Goal: Information Seeking & Learning: Learn about a topic

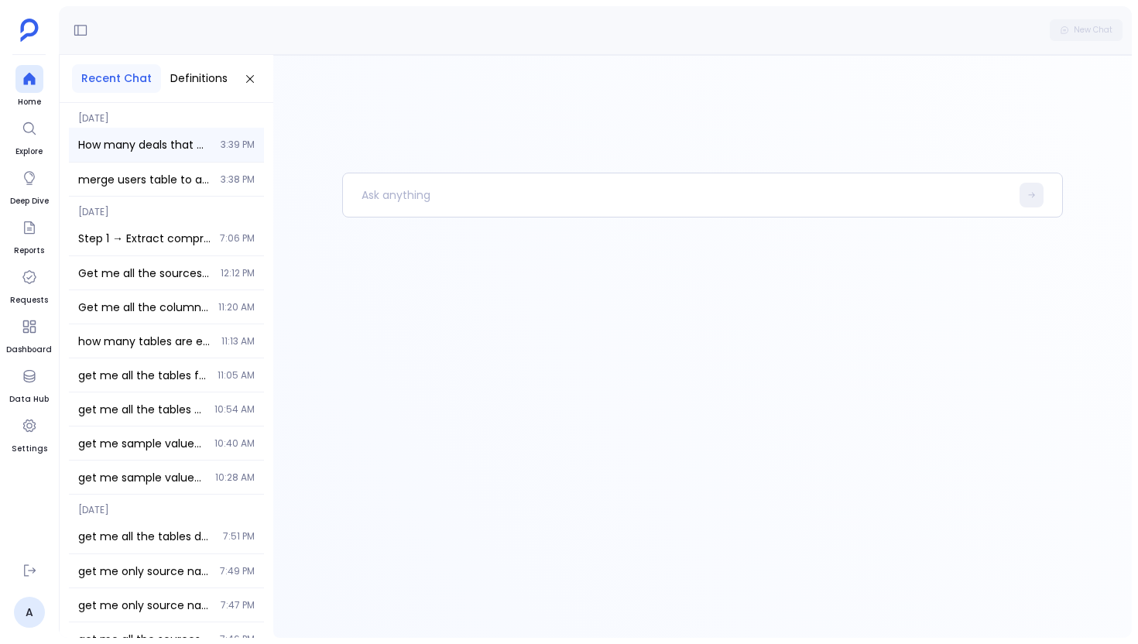
click at [215, 148] on div "How many deals that were closed in the last 3 years have stopped used the servi…" at bounding box center [166, 145] width 195 height 34
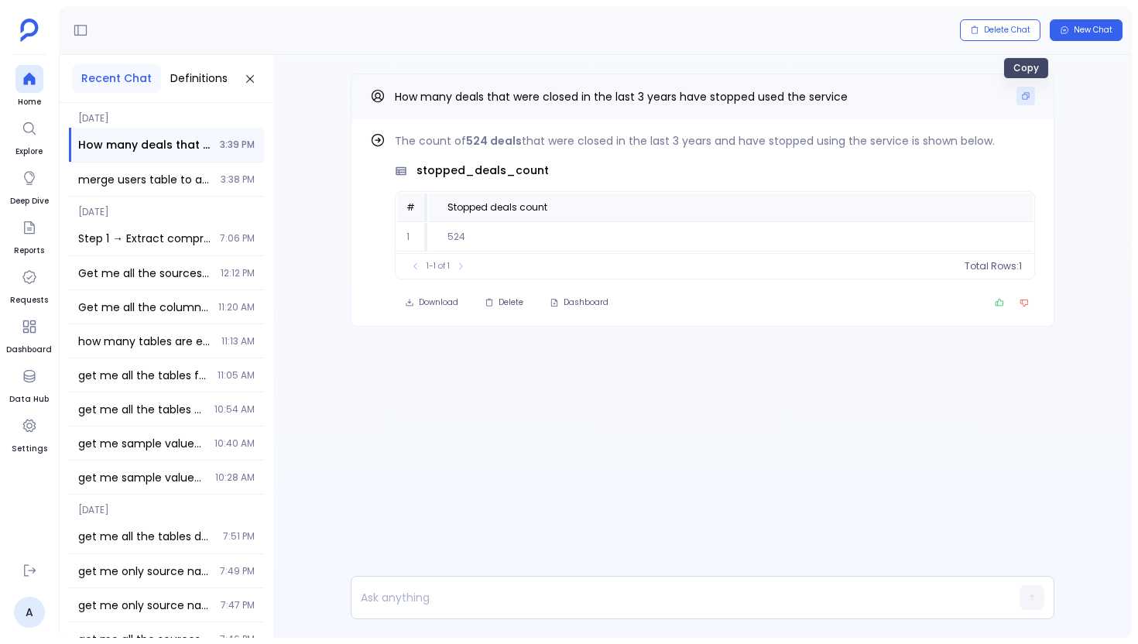
click at [1019, 95] on button "Copy" at bounding box center [1026, 96] width 19 height 19
click at [25, 83] on icon at bounding box center [29, 79] width 12 height 12
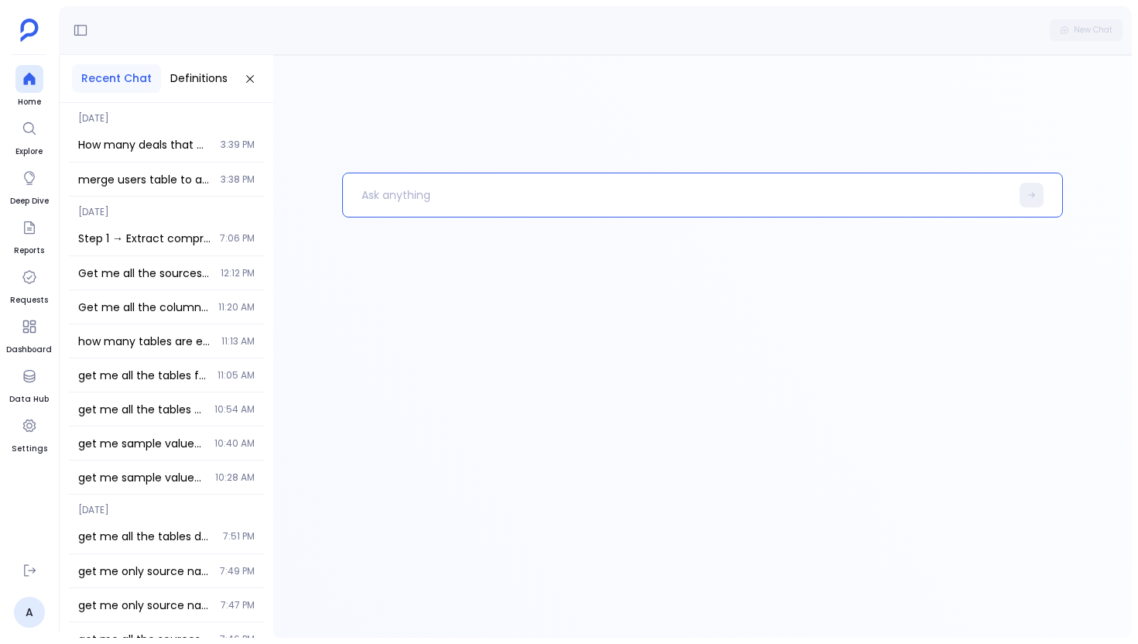
click at [522, 206] on p at bounding box center [676, 195] width 667 height 40
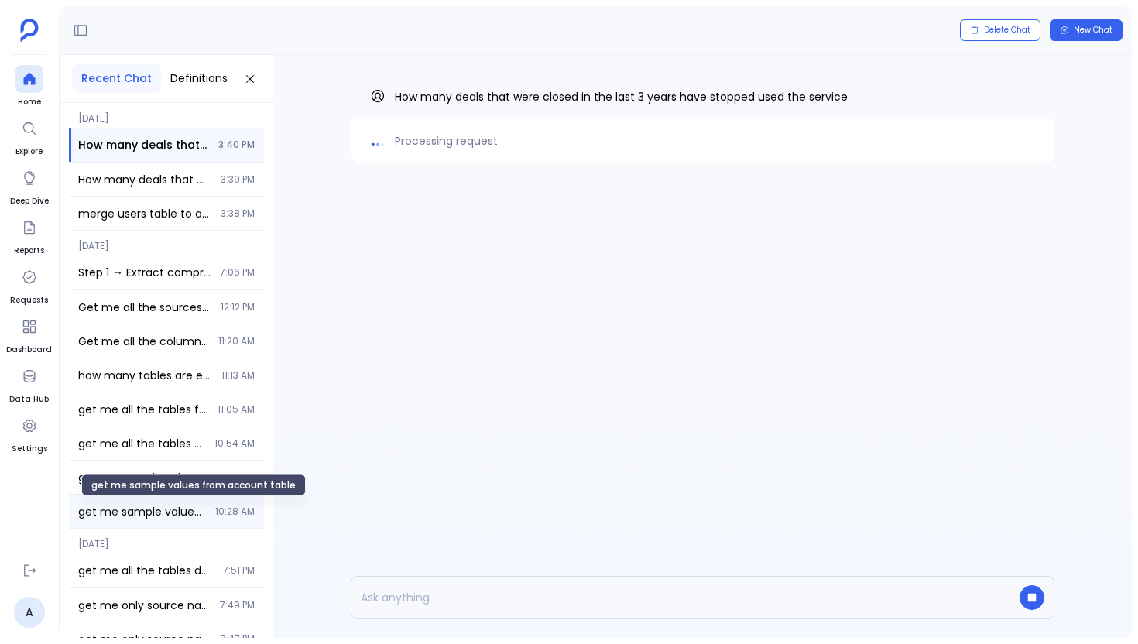
click at [149, 516] on span "get me sample values from account table" at bounding box center [142, 511] width 128 height 15
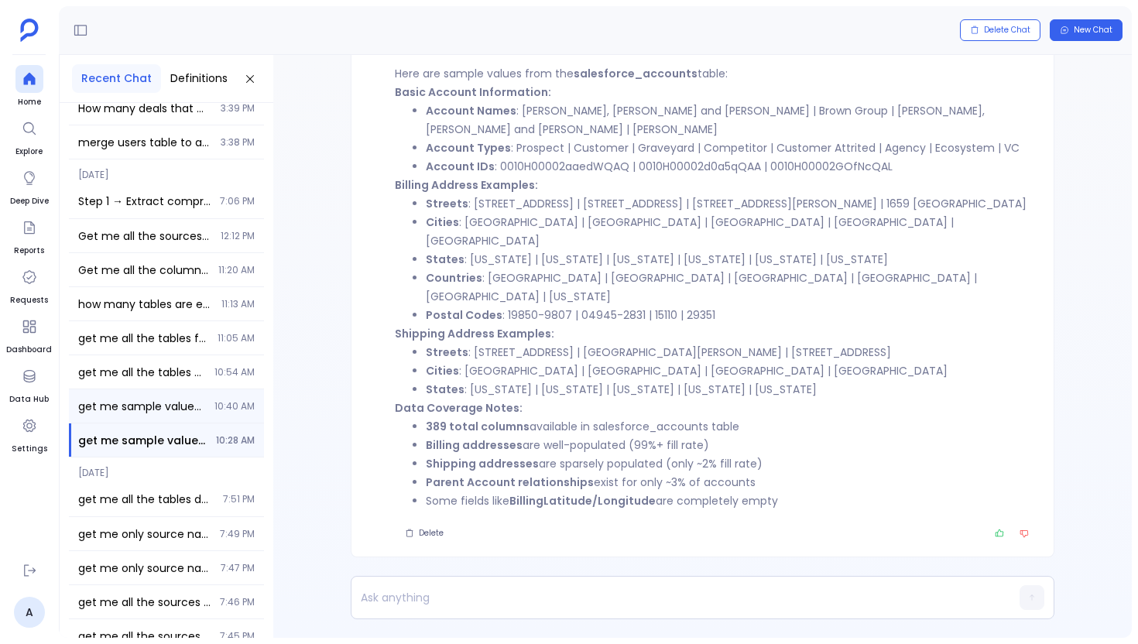
scroll to position [75, 0]
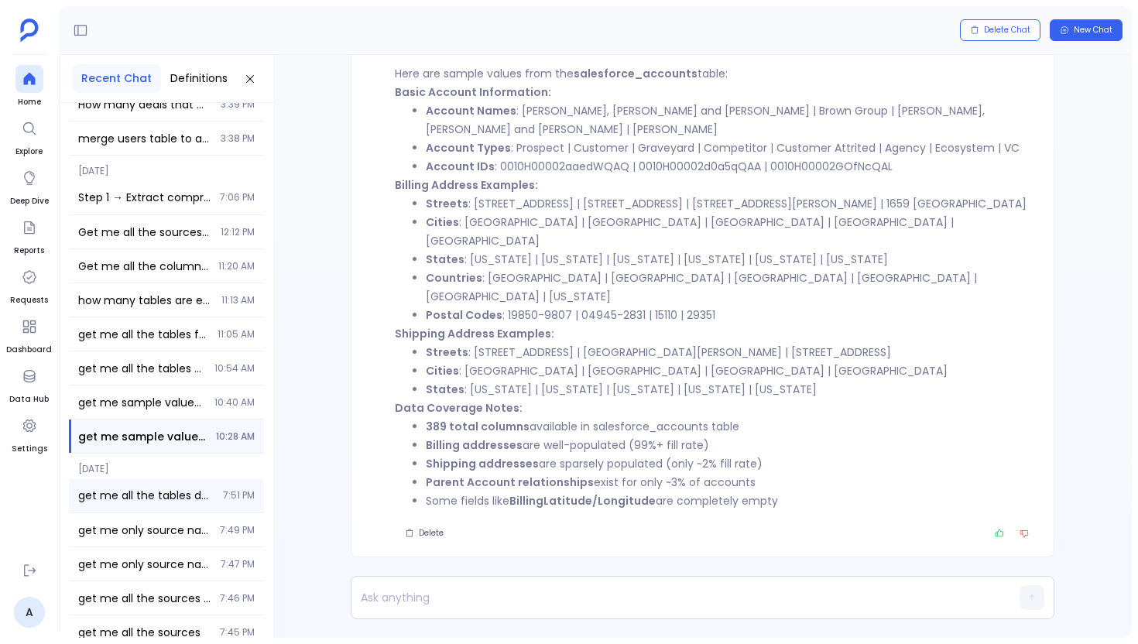
click at [182, 498] on span "get me all the tables data source wise" at bounding box center [146, 495] width 136 height 15
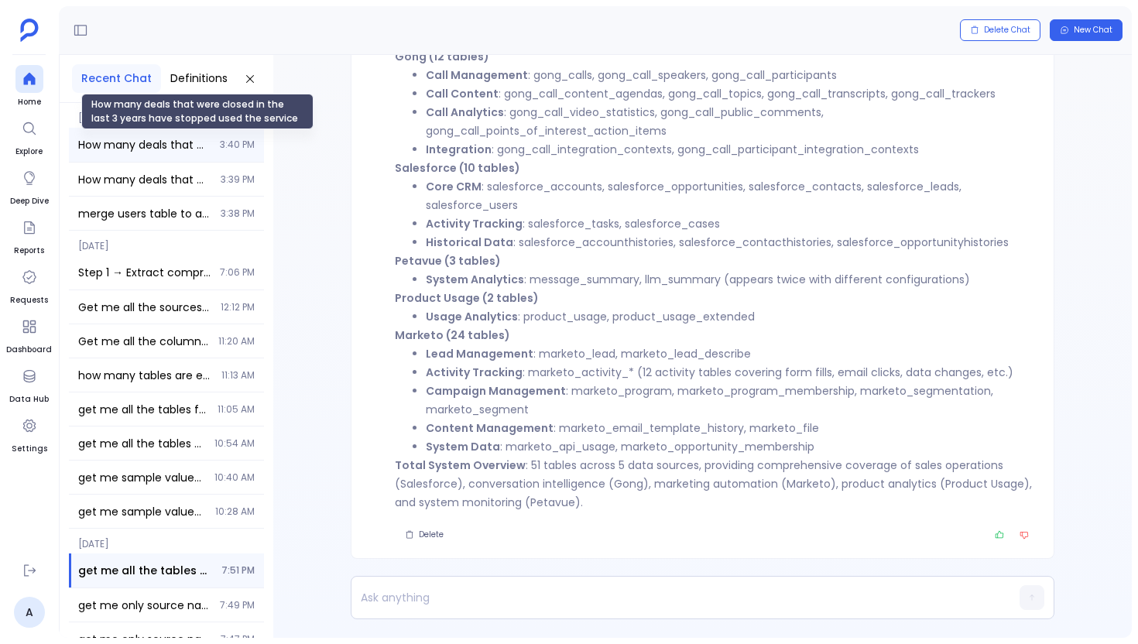
click at [192, 143] on span "How many deals that were closed in the last 3 years have stopped used the servi…" at bounding box center [144, 144] width 132 height 15
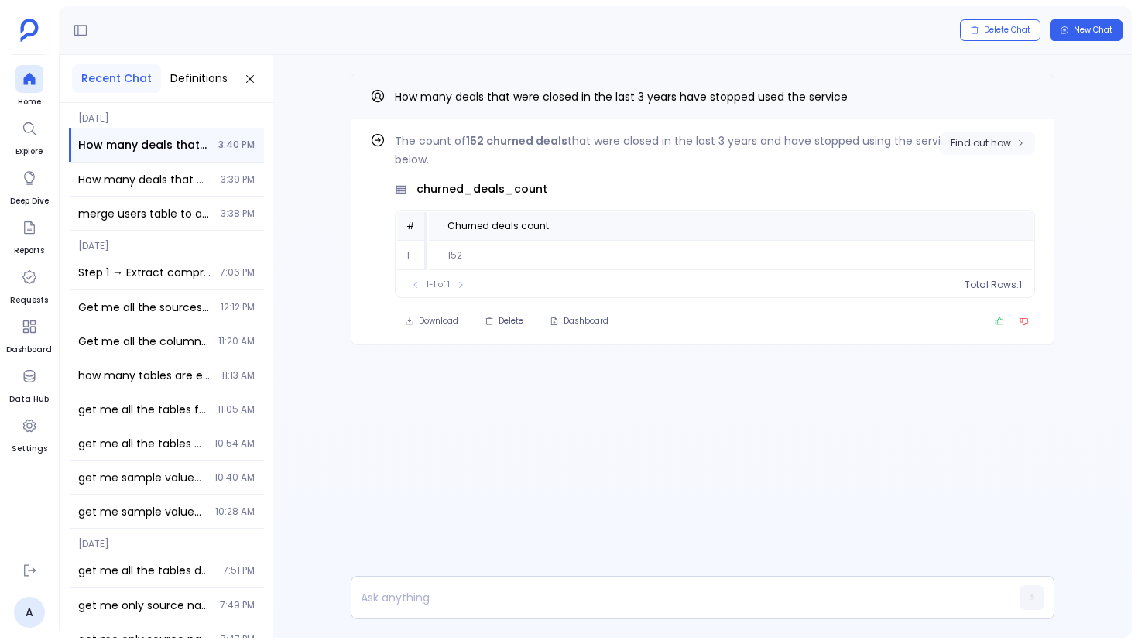
click at [1006, 133] on button "Find out how" at bounding box center [988, 143] width 94 height 23
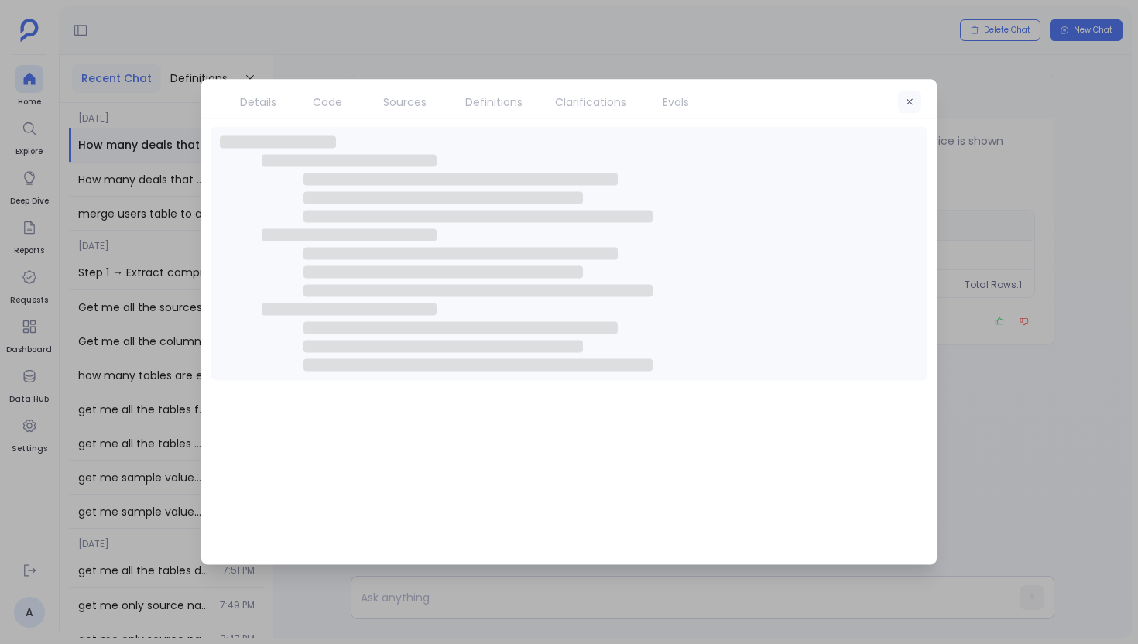
click at [912, 105] on icon "button" at bounding box center [909, 102] width 9 height 9
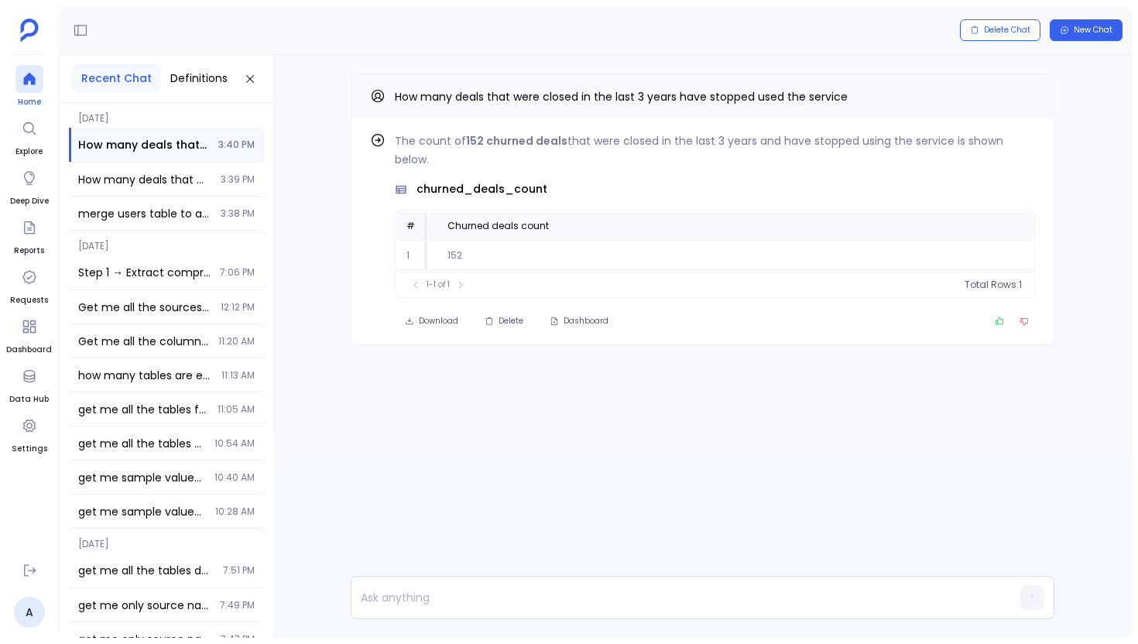
click at [33, 67] on div at bounding box center [29, 79] width 28 height 28
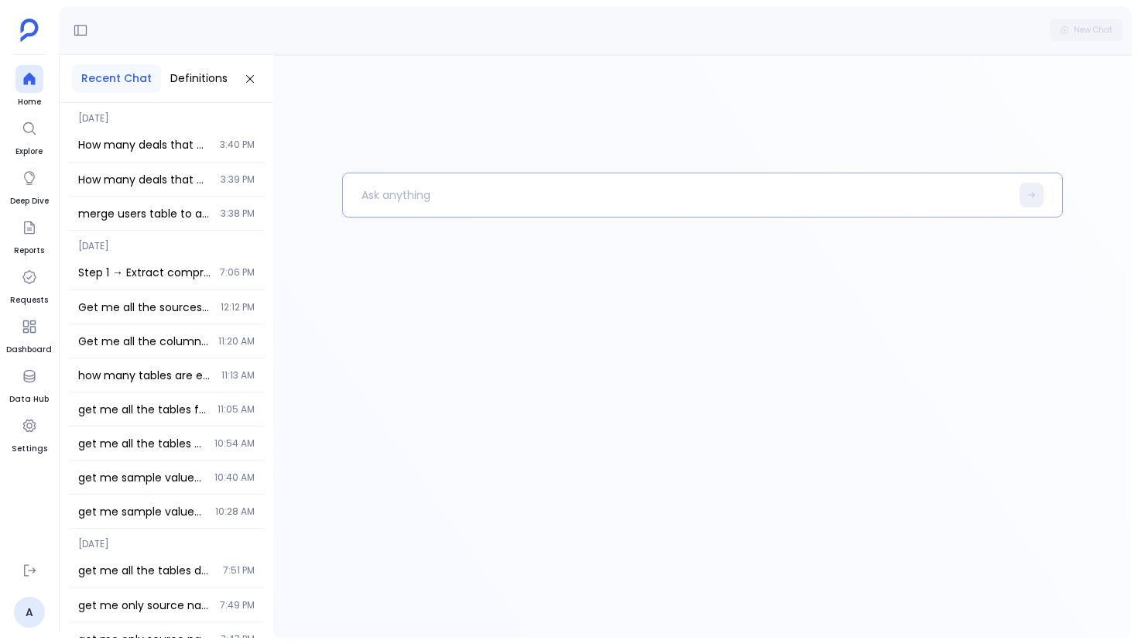
click at [455, 176] on p at bounding box center [676, 195] width 667 height 40
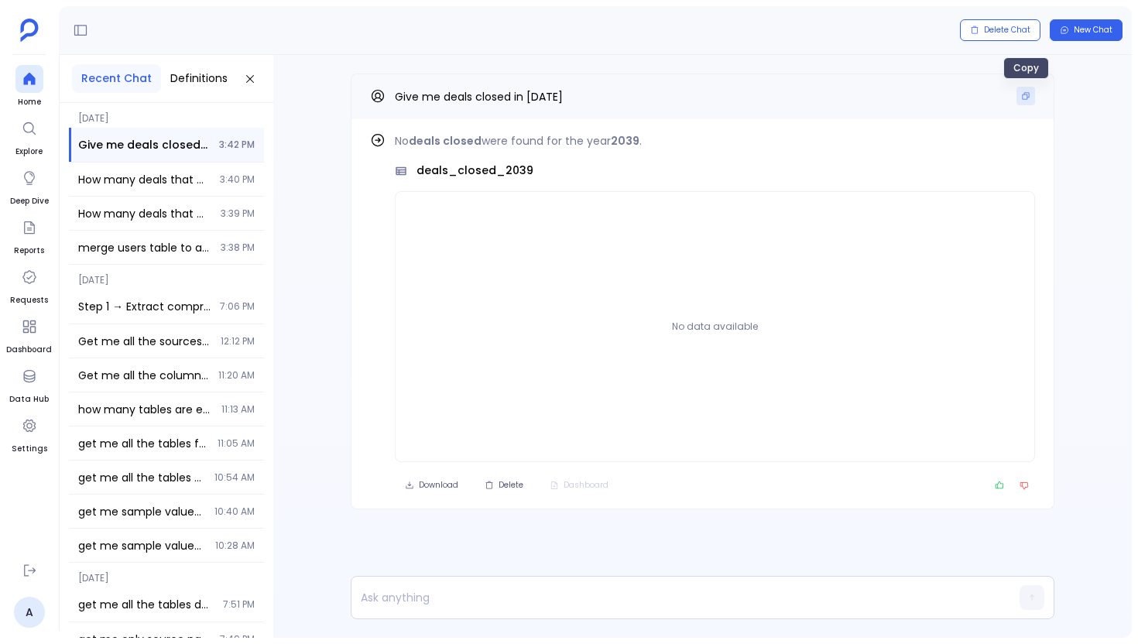
click at [1021, 92] on button "Copy" at bounding box center [1026, 96] width 19 height 19
click at [35, 84] on icon at bounding box center [29, 78] width 15 height 15
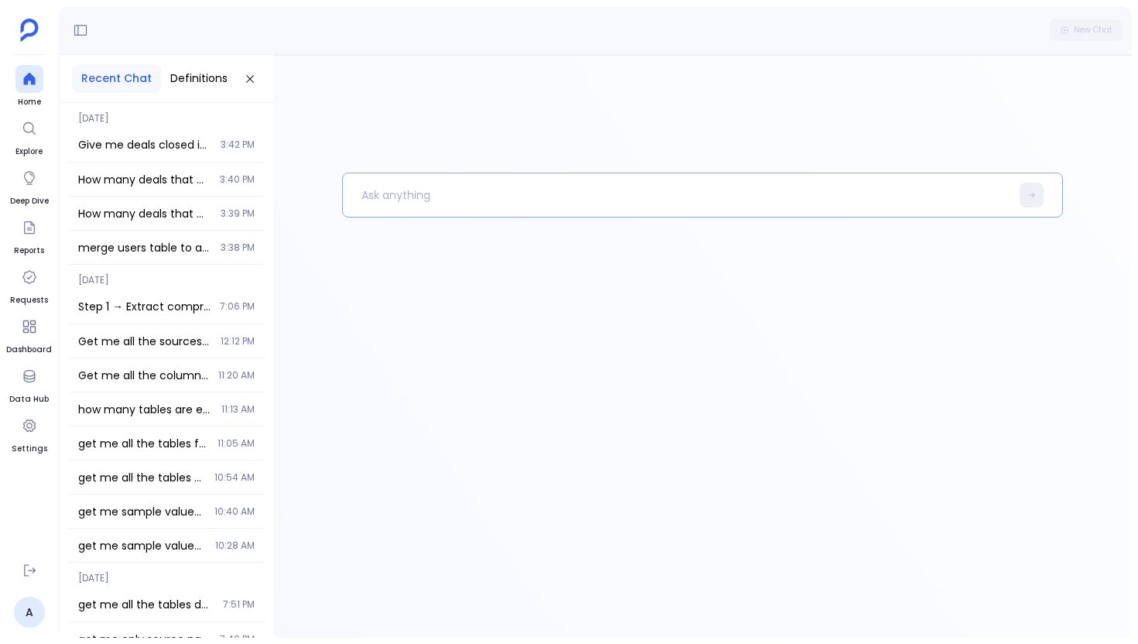
click at [544, 190] on p at bounding box center [676, 195] width 667 height 40
paste p
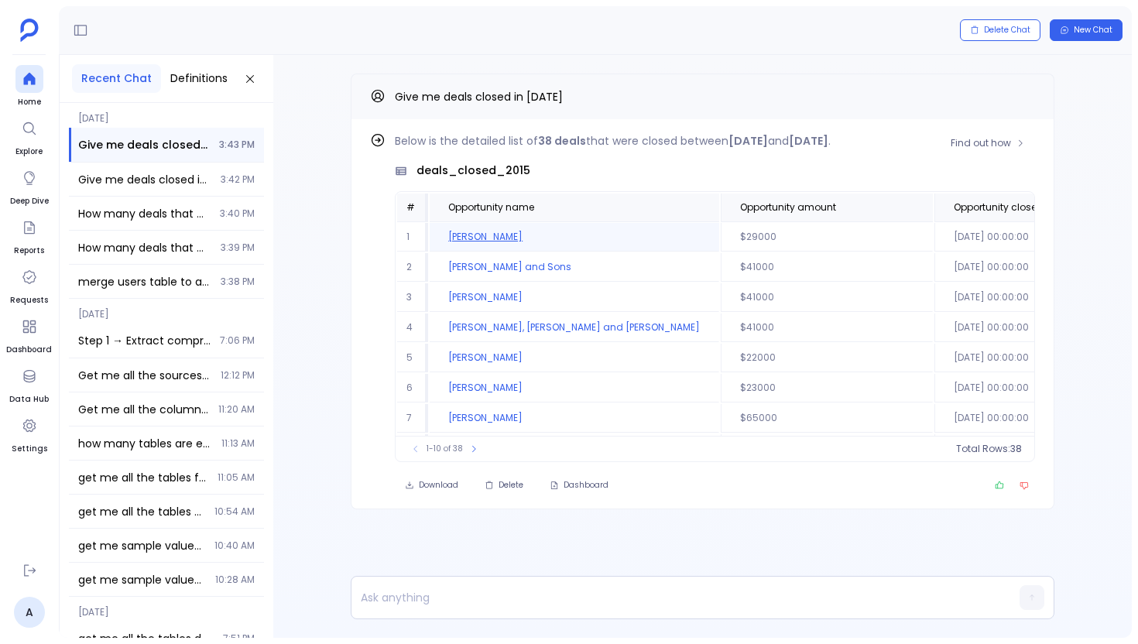
click at [494, 242] on td "[PERSON_NAME]" at bounding box center [575, 237] width 290 height 29
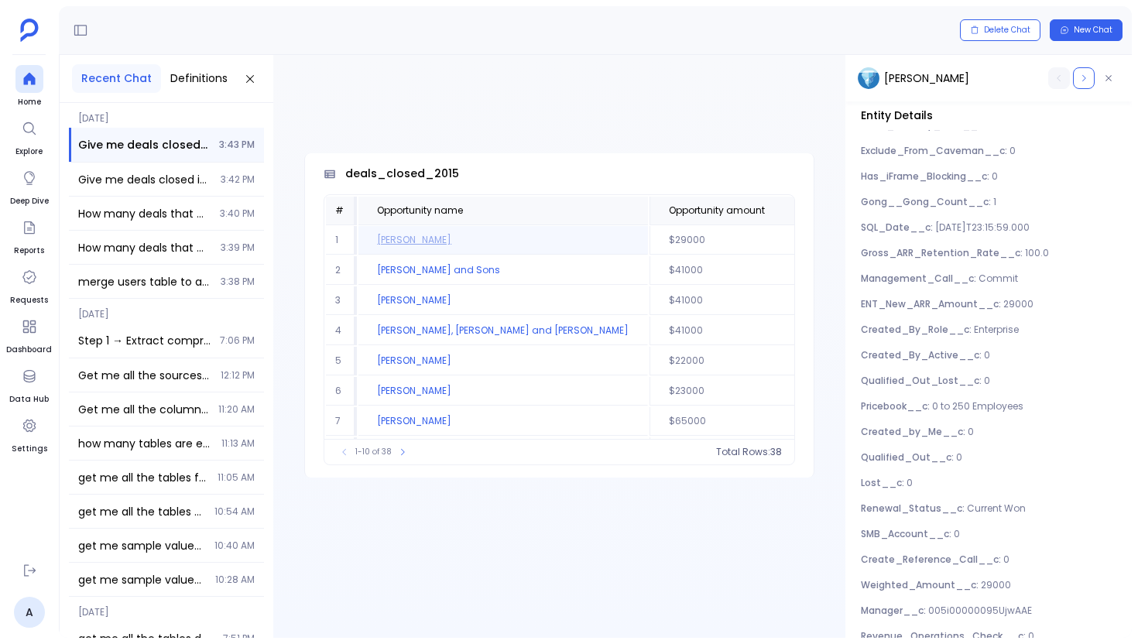
scroll to position [2654, 0]
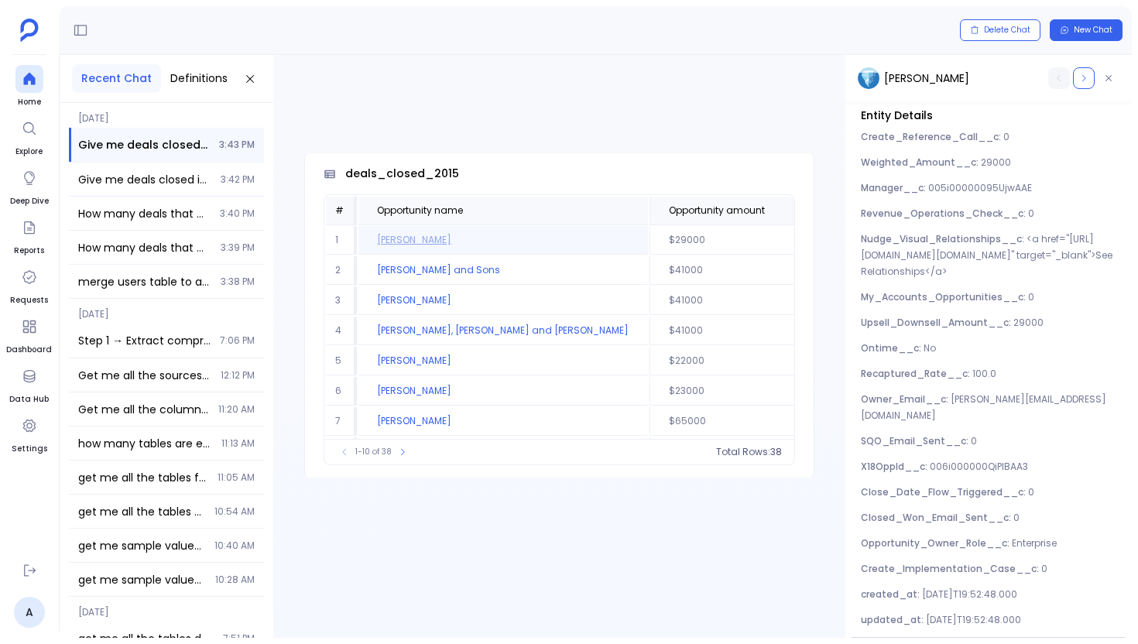
click at [934, 266] on span "<a href="[URL][DOMAIN_NAME][DOMAIN_NAME]" target="_blank">See Relationships</a>" at bounding box center [987, 255] width 252 height 46
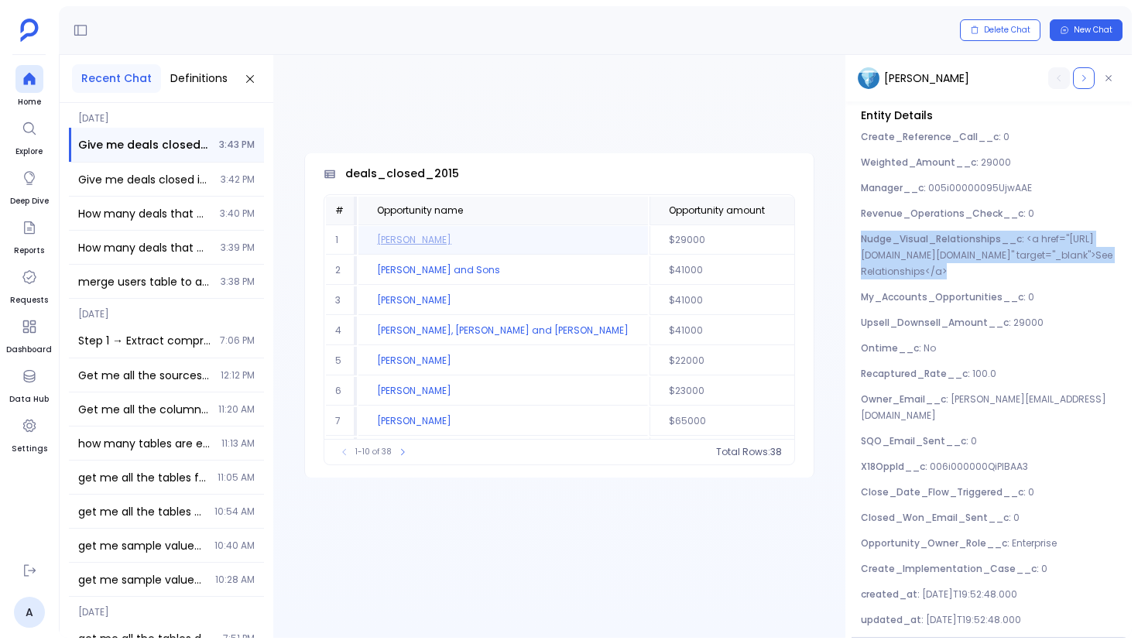
click at [934, 266] on span "<a href="[URL][DOMAIN_NAME][DOMAIN_NAME]" target="_blank">See Relationships</a>" at bounding box center [987, 255] width 252 height 46
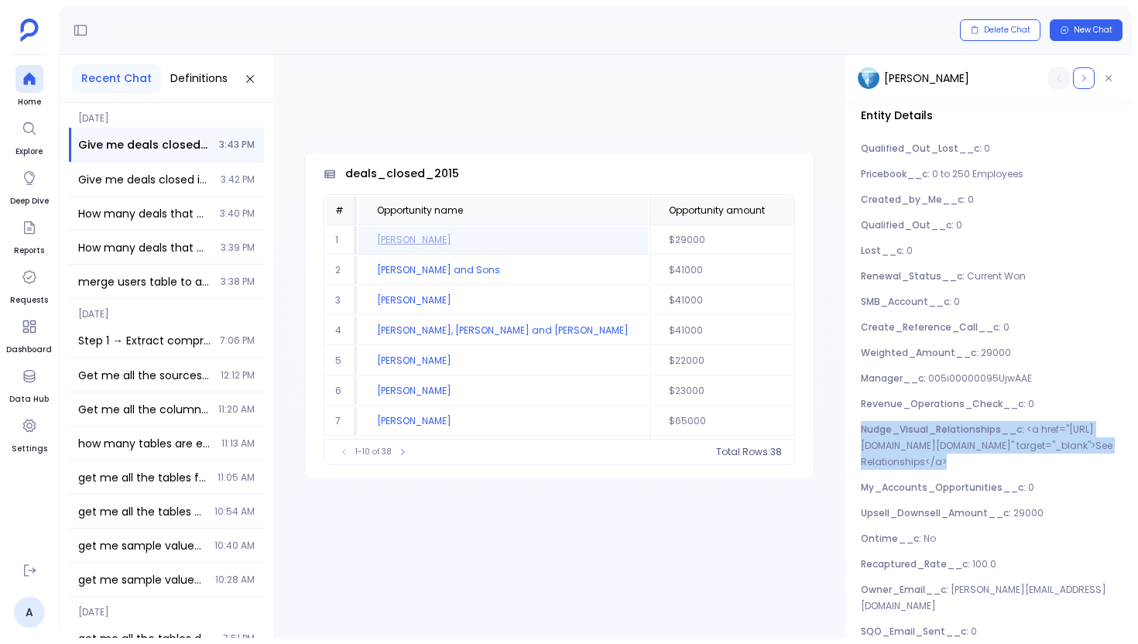
scroll to position [2416, 0]
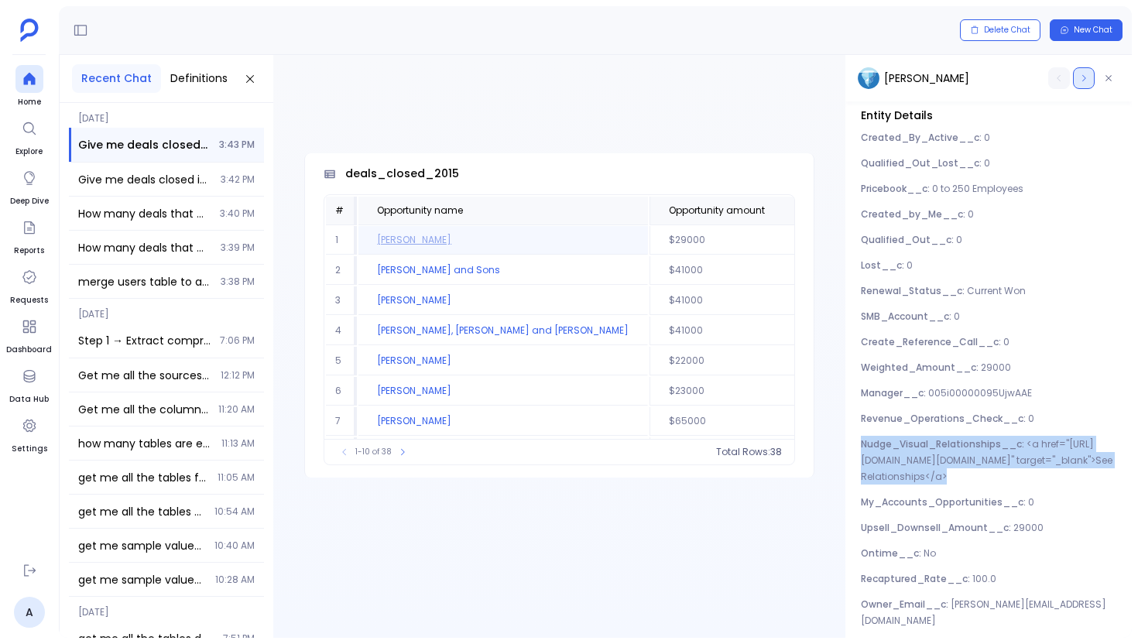
click at [1080, 78] on icon "button" at bounding box center [1083, 78] width 9 height 9
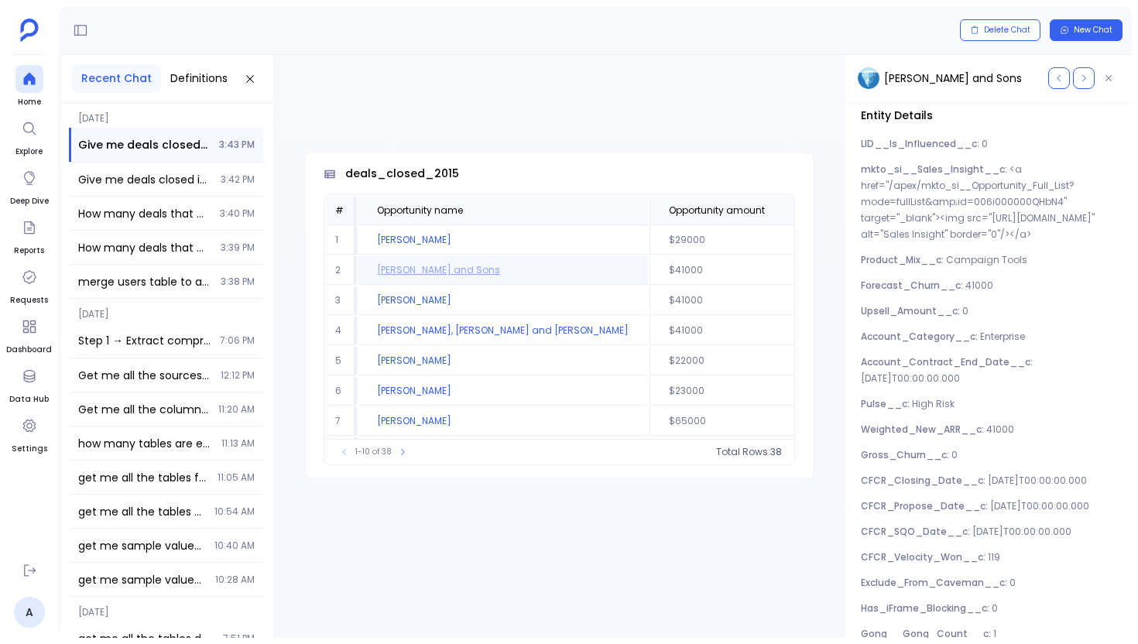
scroll to position [1942, 0]
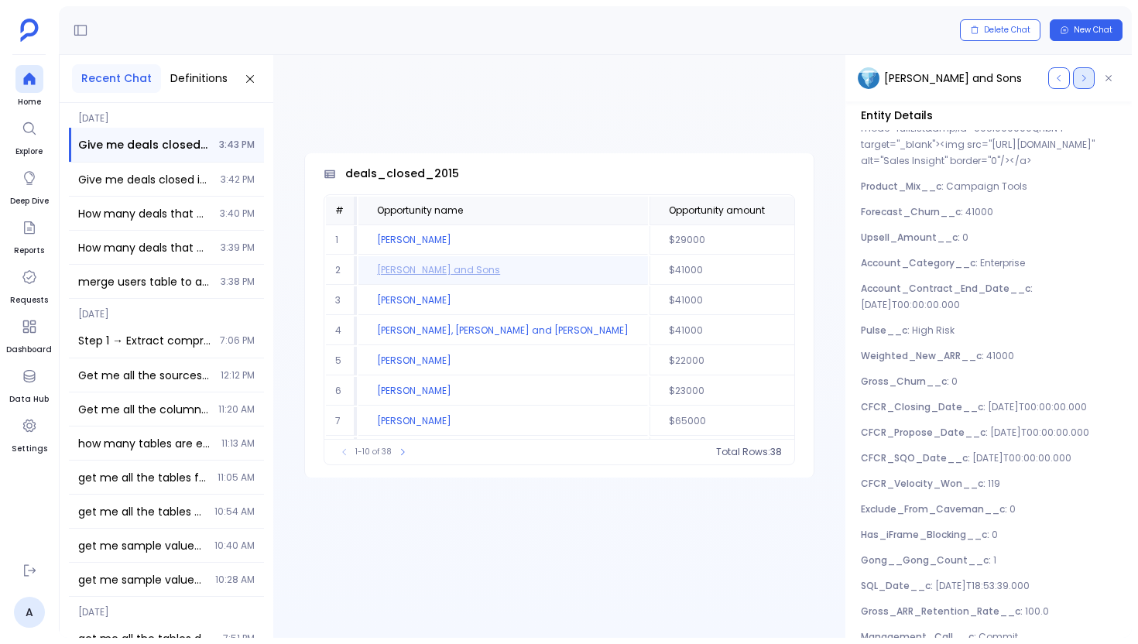
click at [1082, 76] on icon "button" at bounding box center [1083, 78] width 9 height 9
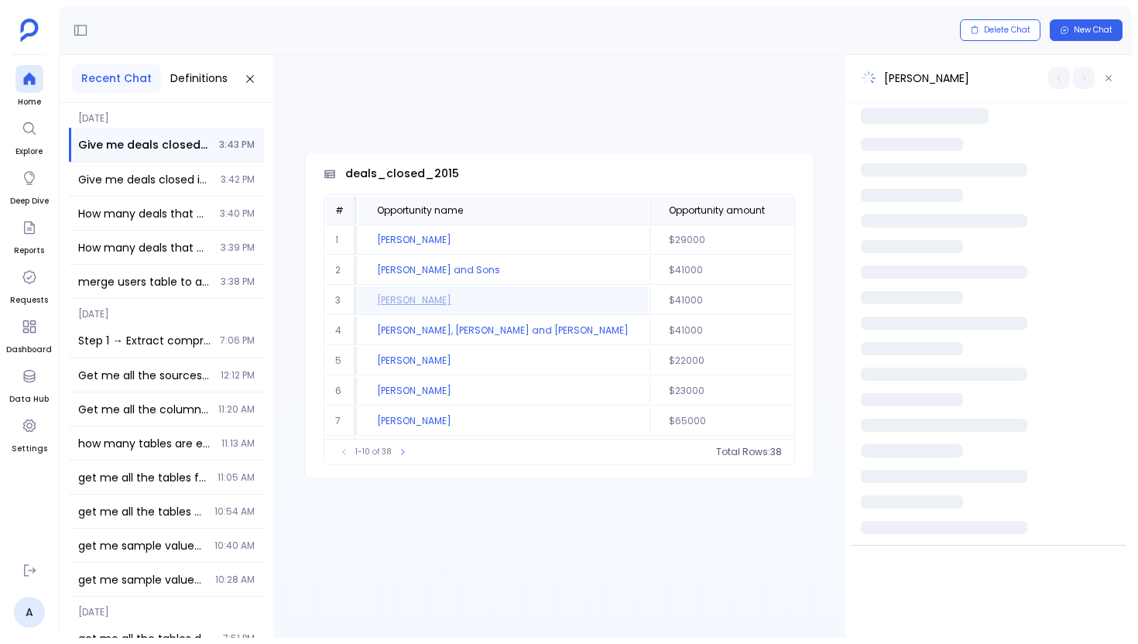
scroll to position [0, 0]
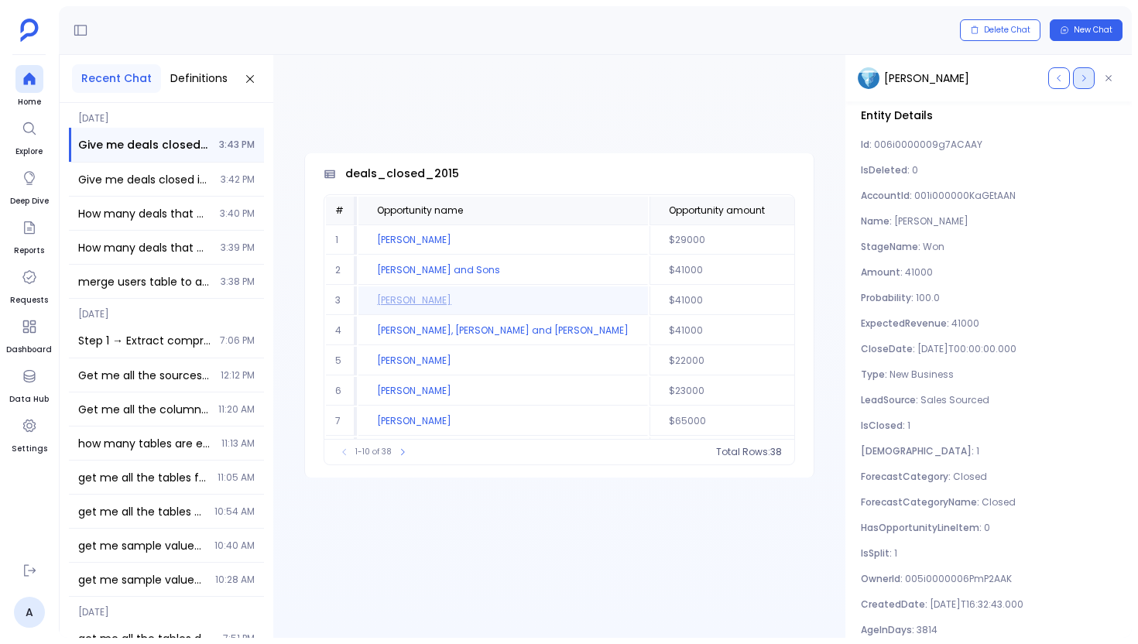
click at [1082, 76] on icon "button" at bounding box center [1083, 78] width 9 height 9
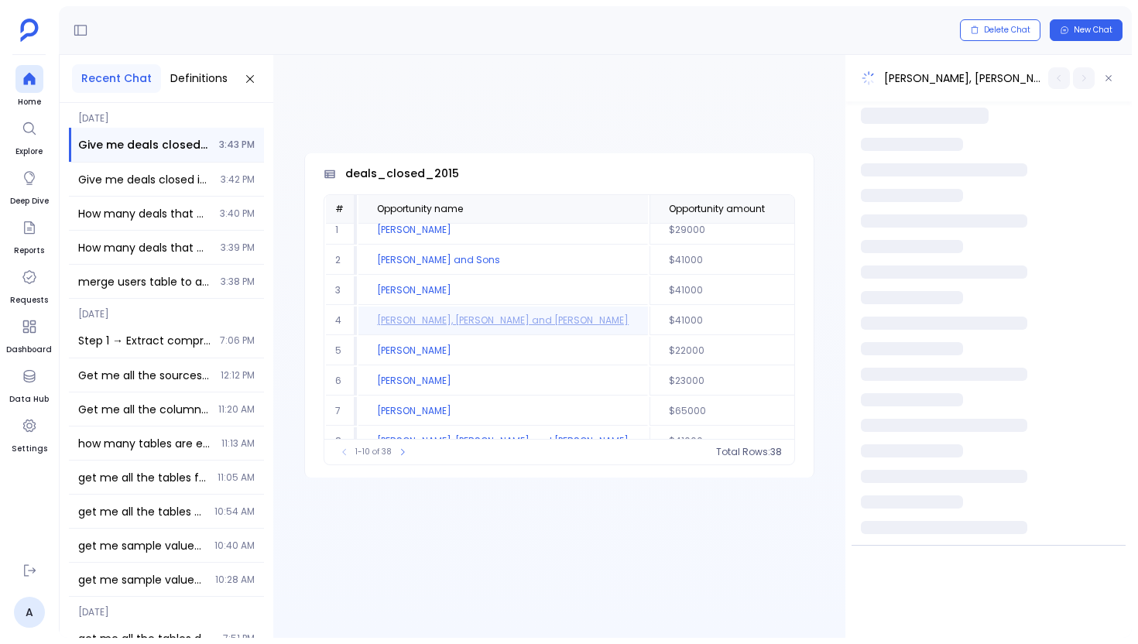
scroll to position [15, 0]
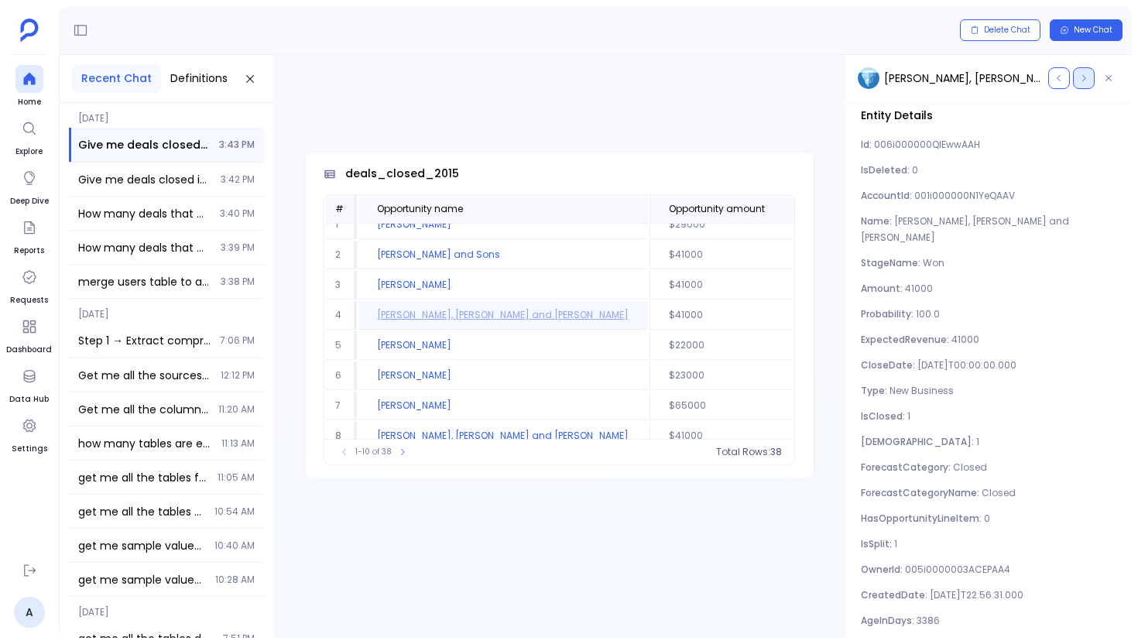
click at [1082, 76] on icon "button" at bounding box center [1083, 78] width 9 height 9
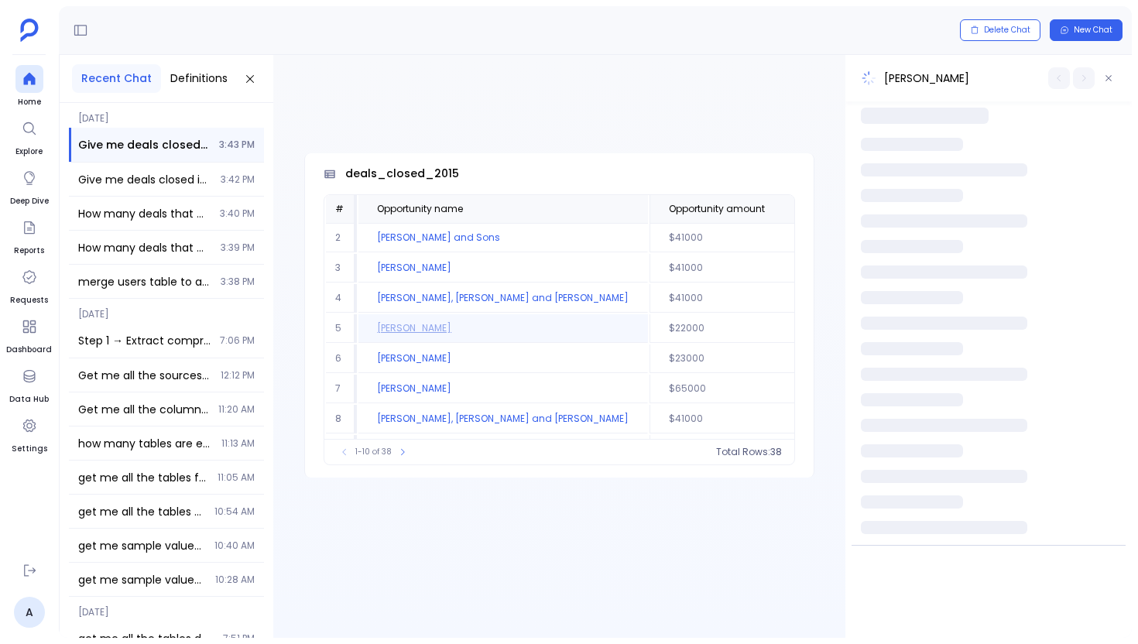
scroll to position [46, 0]
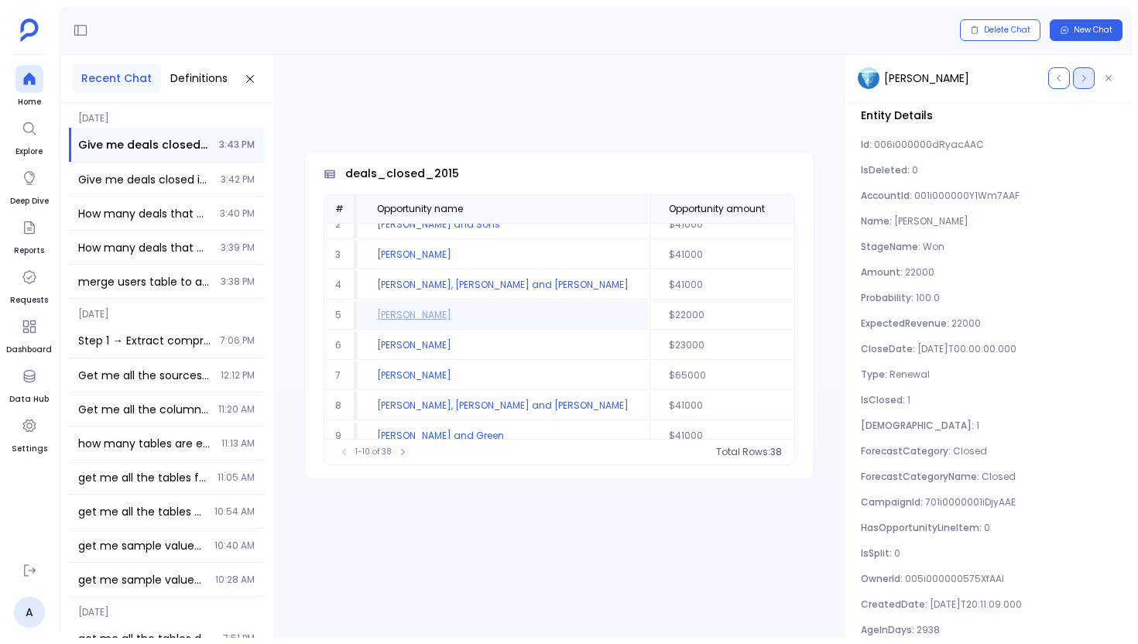
click at [1082, 76] on icon "button" at bounding box center [1083, 78] width 9 height 9
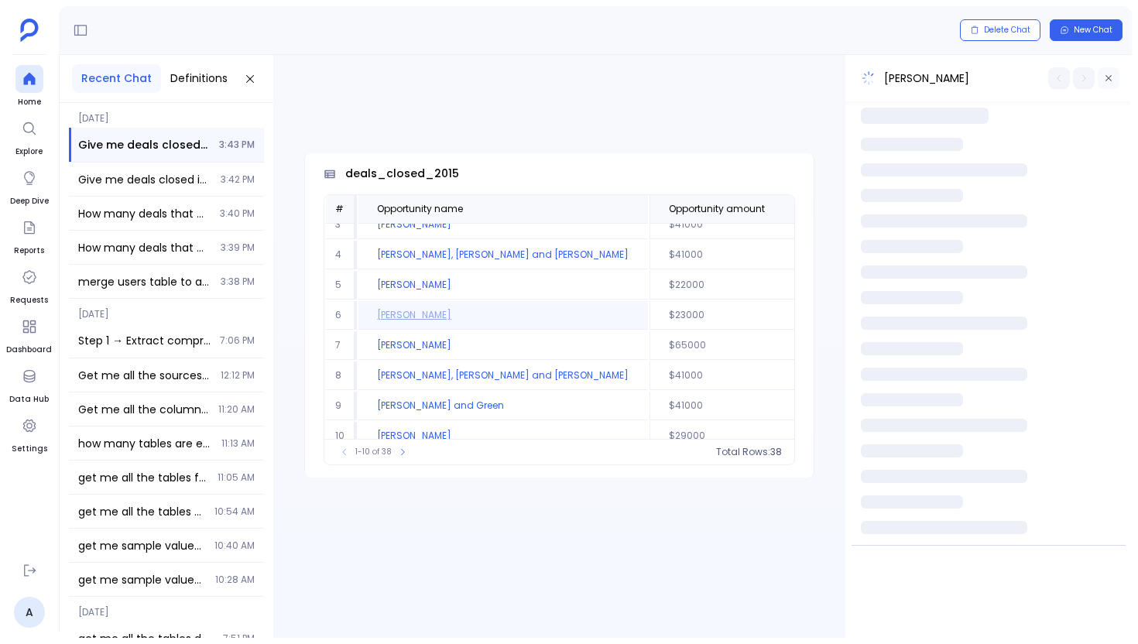
scroll to position [76, 0]
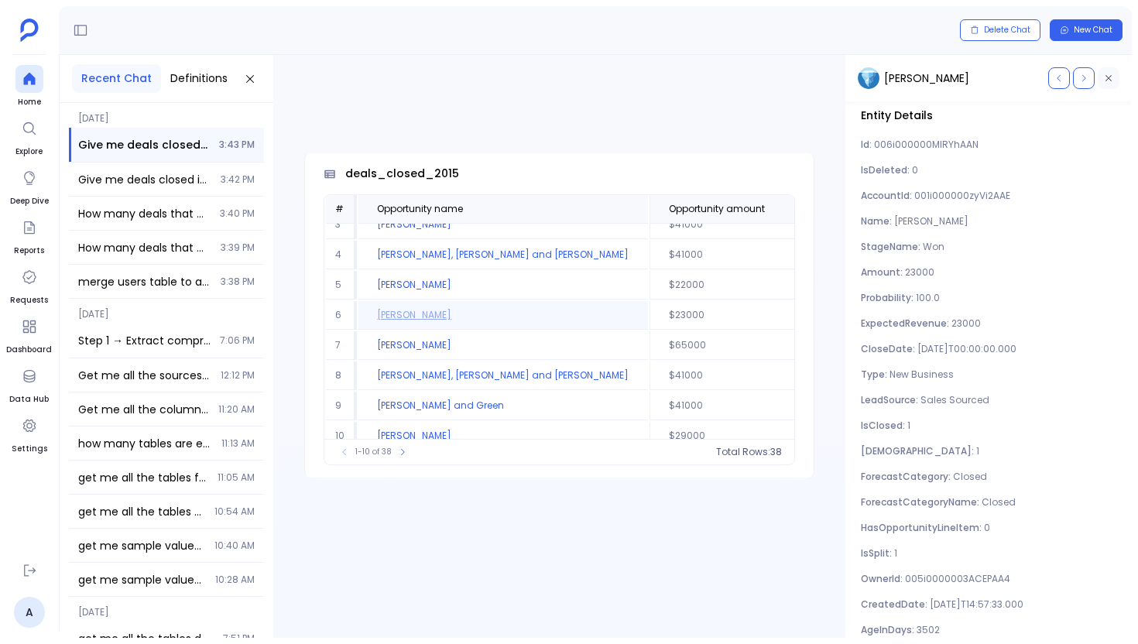
click at [1117, 72] on button "button" at bounding box center [1109, 78] width 22 height 22
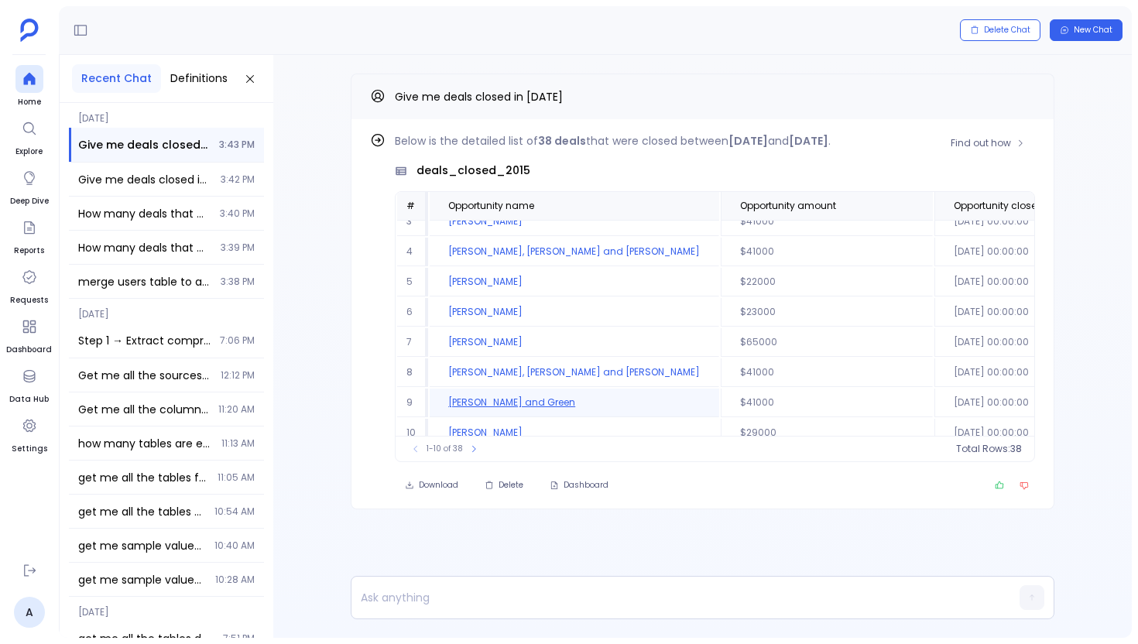
scroll to position [93, 0]
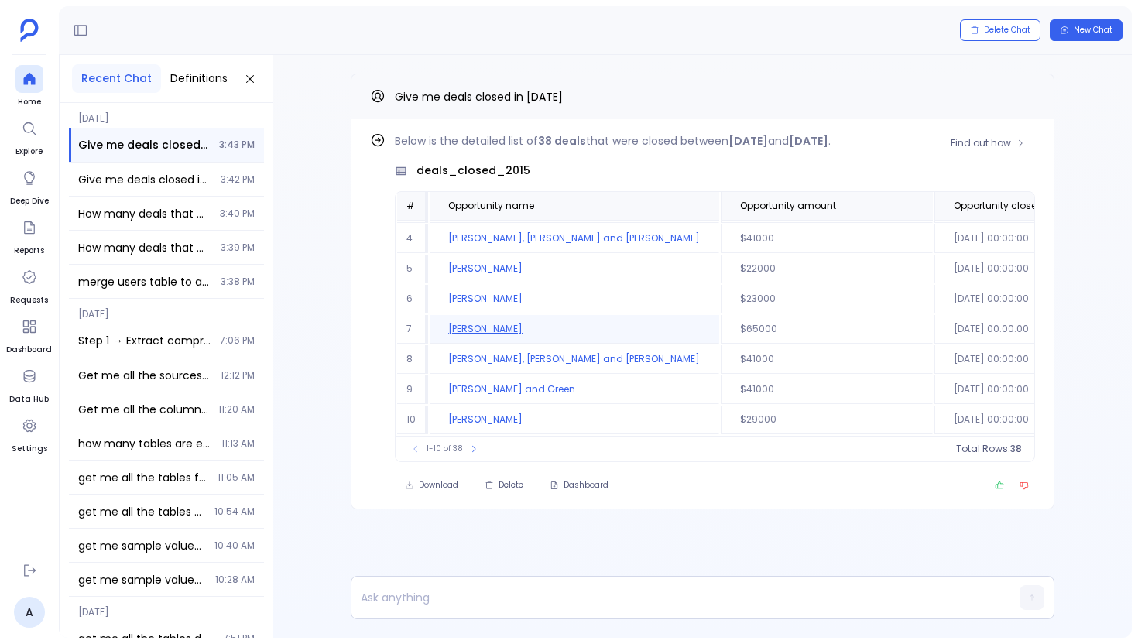
click at [523, 331] on td "[PERSON_NAME]" at bounding box center [575, 329] width 290 height 29
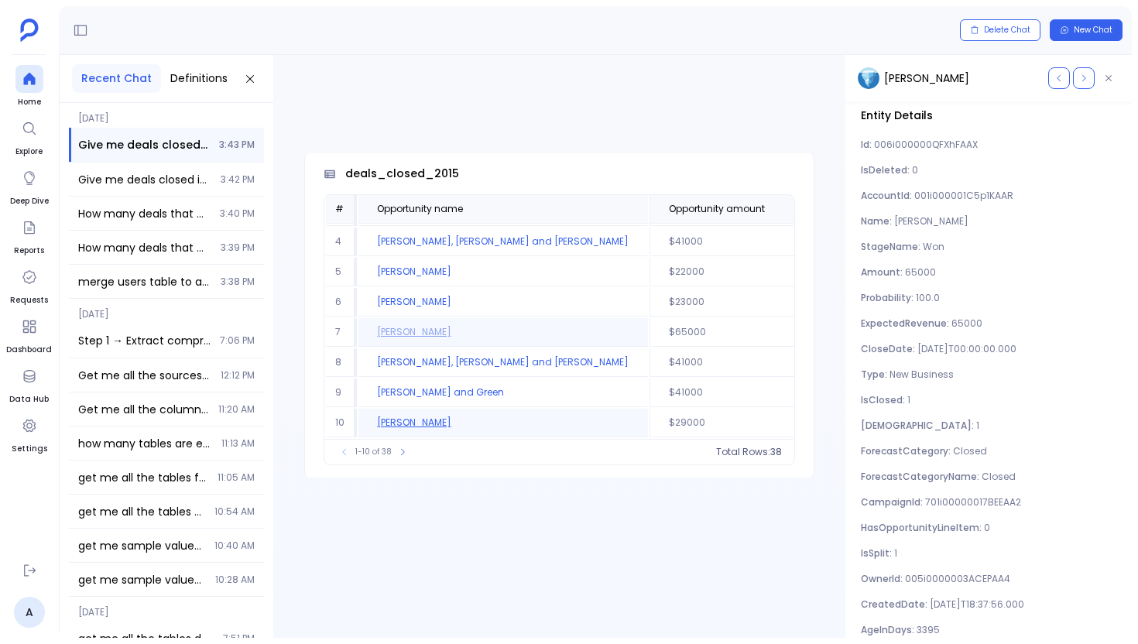
click at [441, 424] on td "[PERSON_NAME]" at bounding box center [504, 423] width 290 height 29
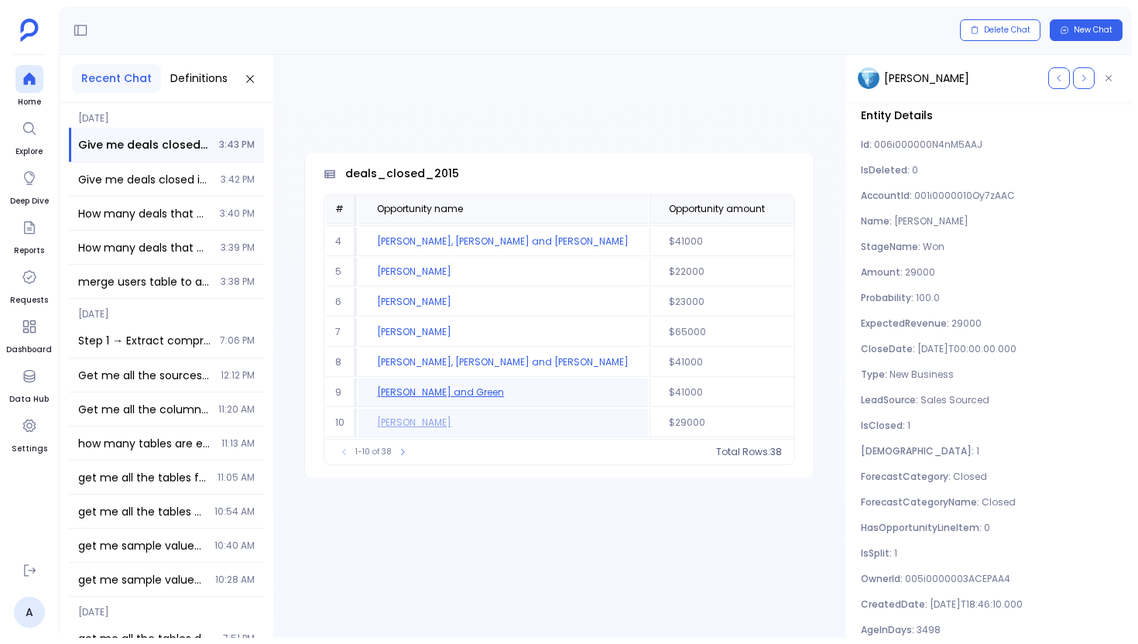
click at [444, 391] on td "[PERSON_NAME] and Green" at bounding box center [504, 393] width 290 height 29
click at [1116, 85] on button "button" at bounding box center [1109, 78] width 22 height 22
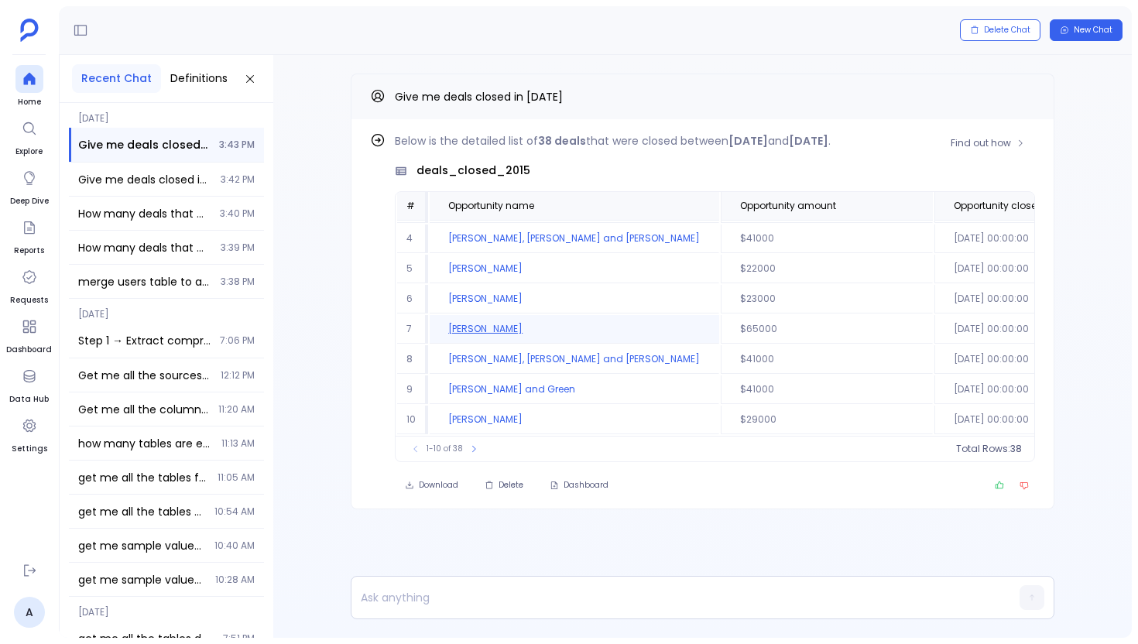
click at [485, 323] on td "[PERSON_NAME]" at bounding box center [575, 329] width 290 height 29
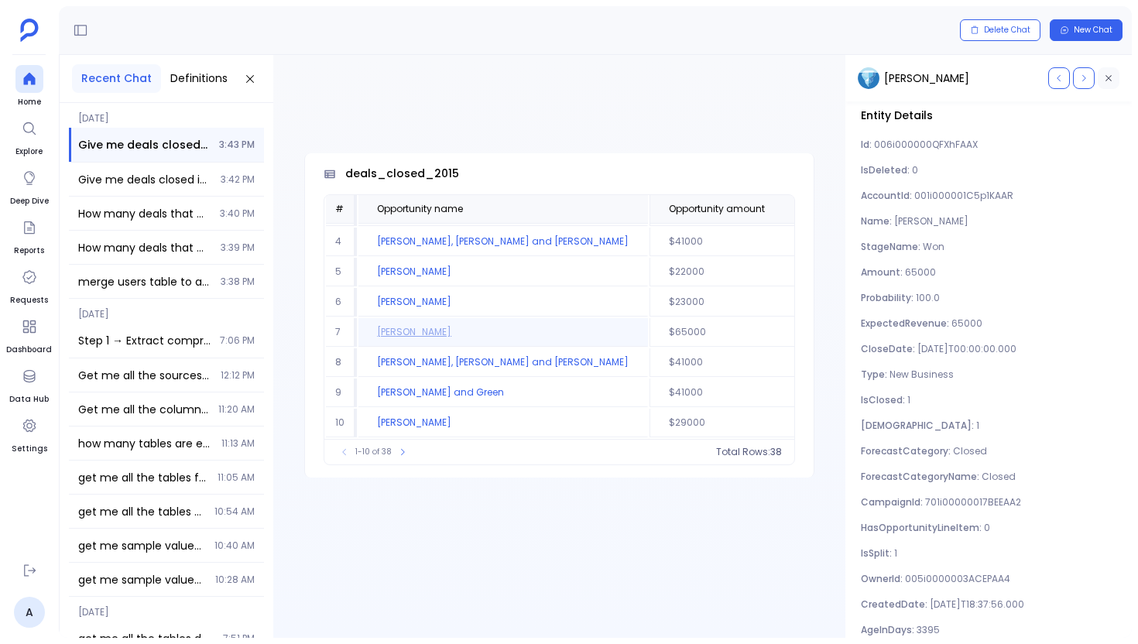
click at [1110, 81] on icon "button" at bounding box center [1108, 78] width 9 height 9
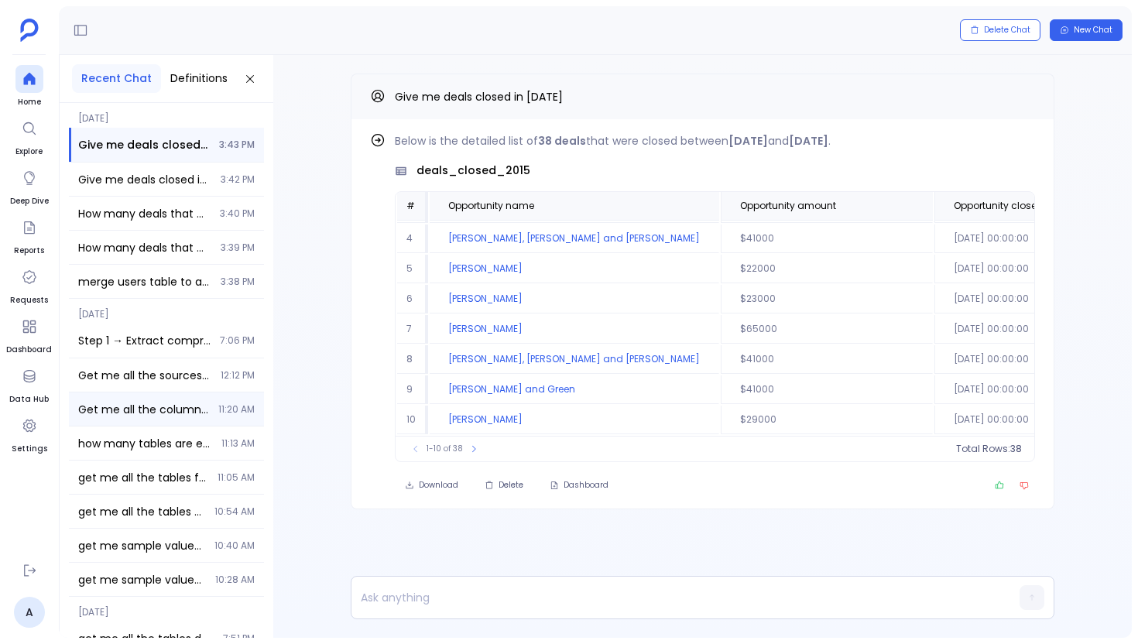
click at [192, 425] on div "Get me all the columns from the system and how many of them have primary column…" at bounding box center [166, 409] width 195 height 33
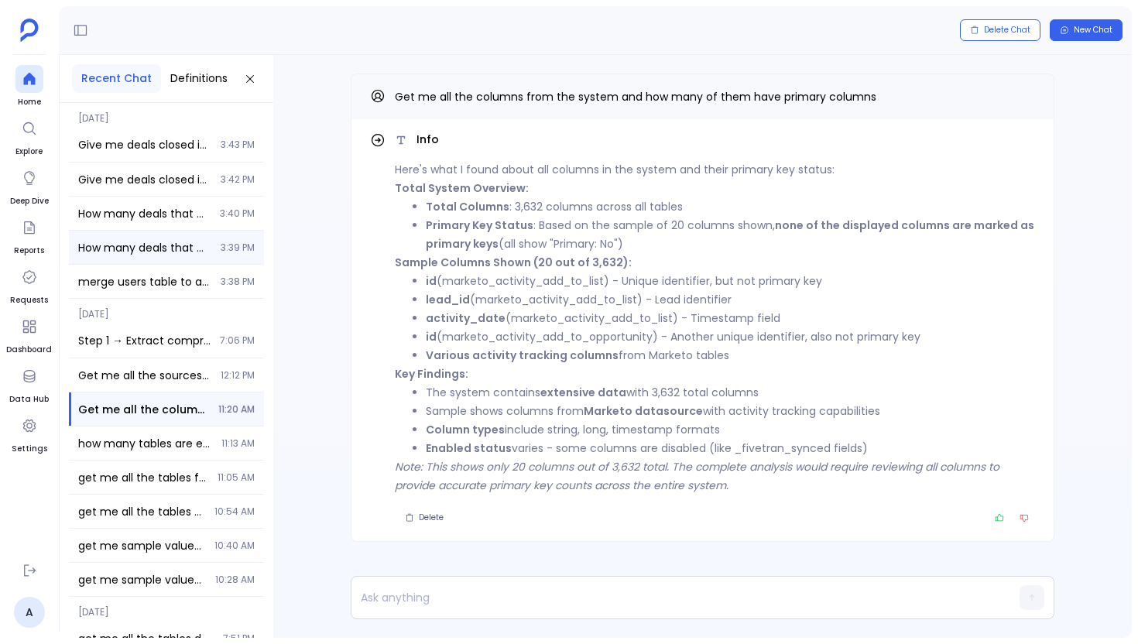
click at [181, 258] on div "How many deals that were closed in the last 3 years have stopped used the servi…" at bounding box center [166, 247] width 195 height 33
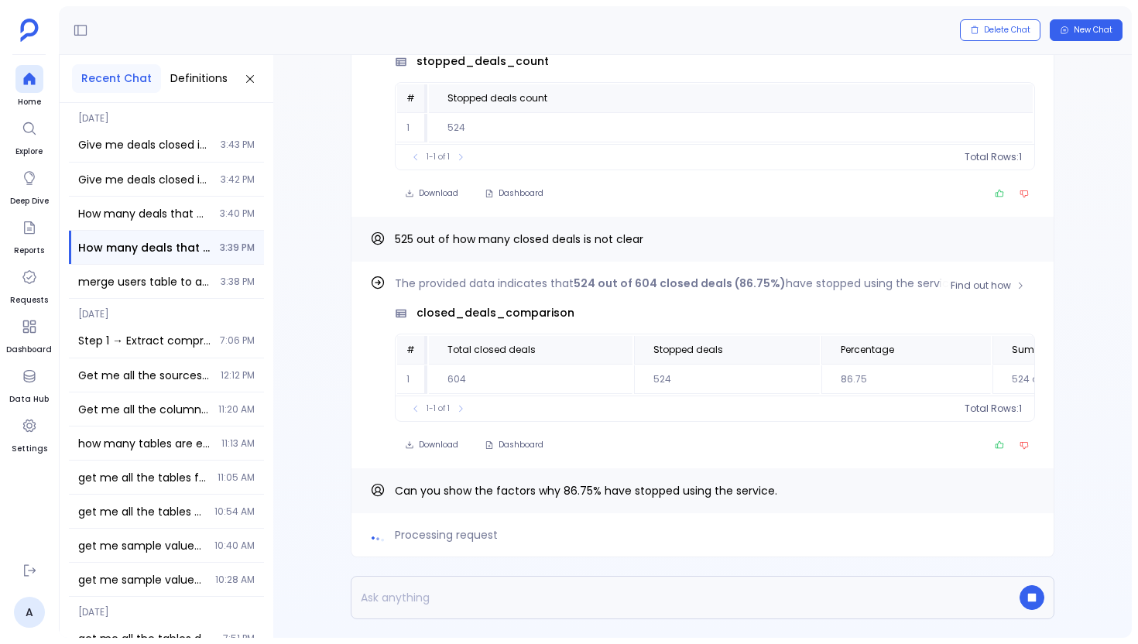
scroll to position [-113, 0]
